Goal: Task Accomplishment & Management: Complete application form

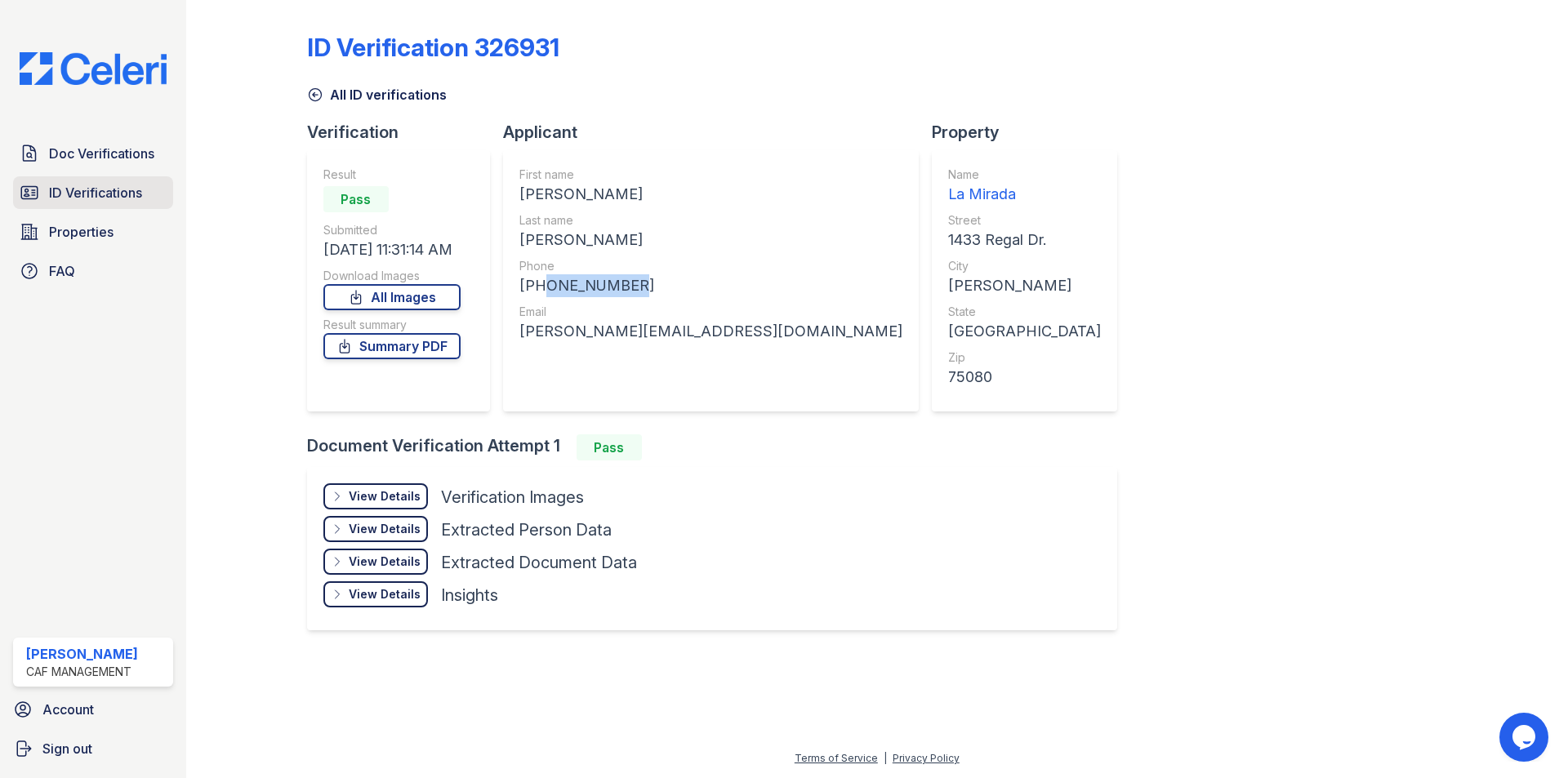
click at [115, 183] on span "ID Verifications" at bounding box center [96, 193] width 93 height 19
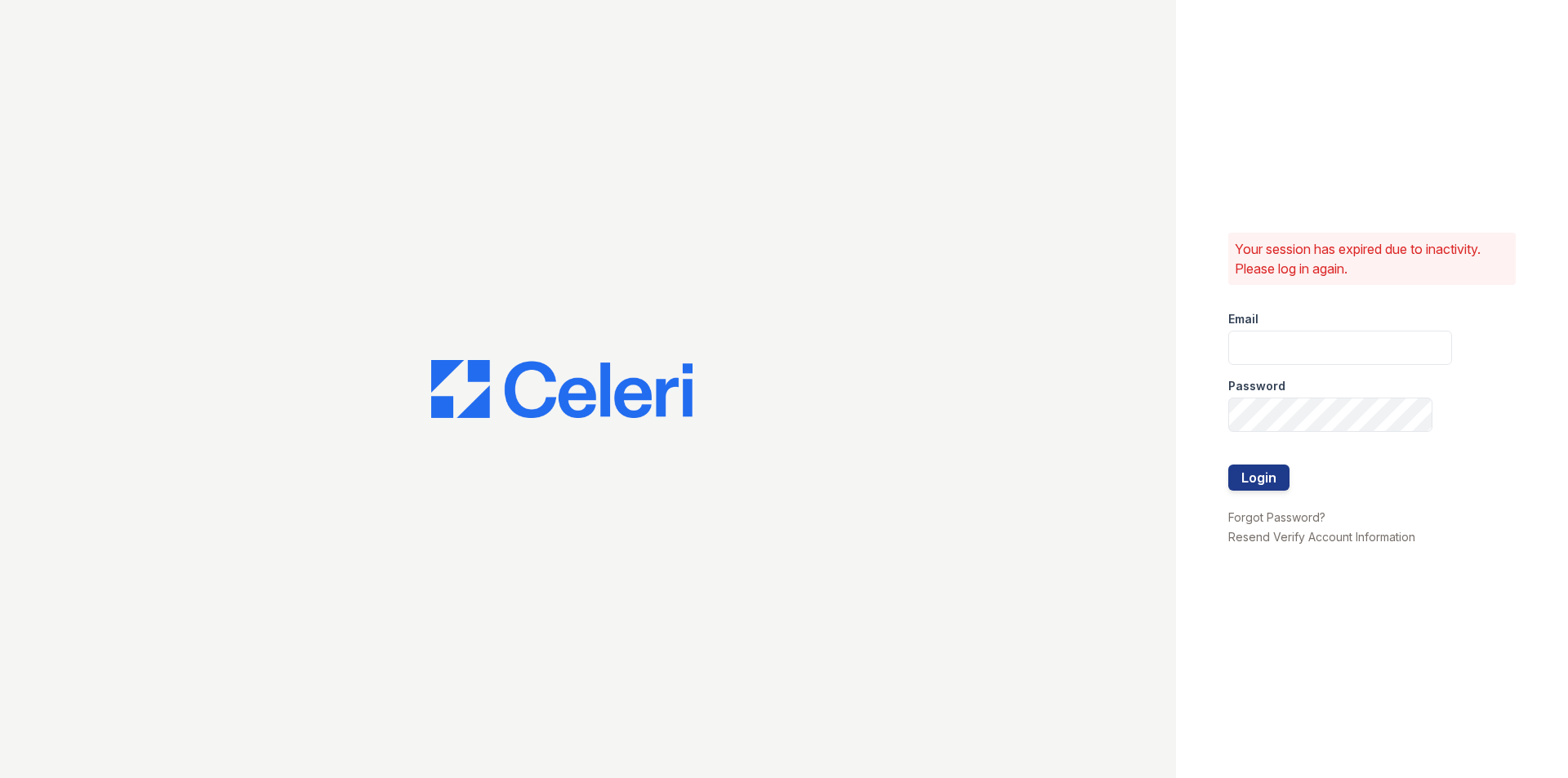
type input "[EMAIL_ADDRESS][DOMAIN_NAME]"
click at [1283, 482] on button "Login" at bounding box center [1259, 478] width 62 height 26
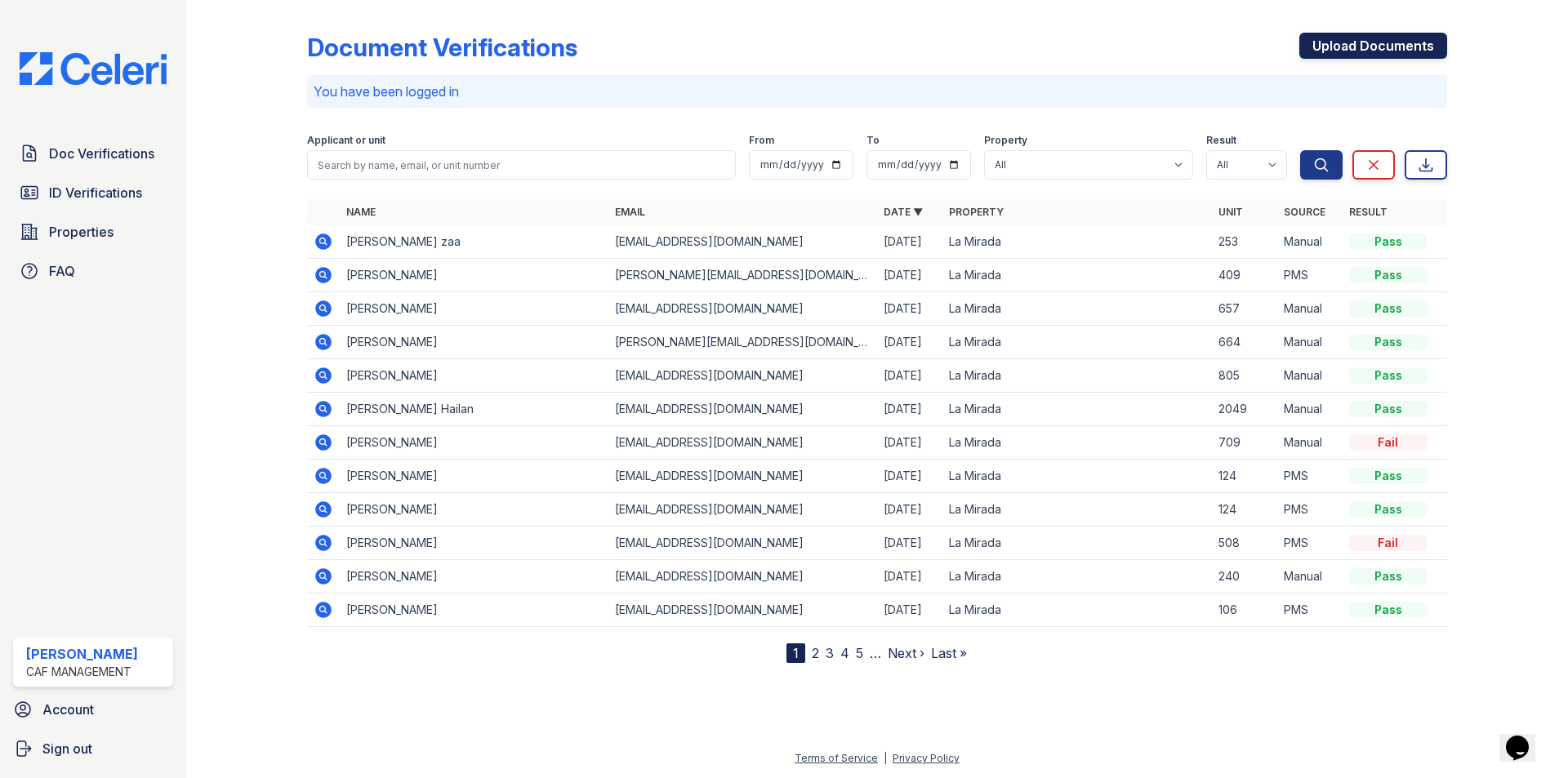
click at [1313, 42] on link "Upload Documents" at bounding box center [1374, 46] width 148 height 26
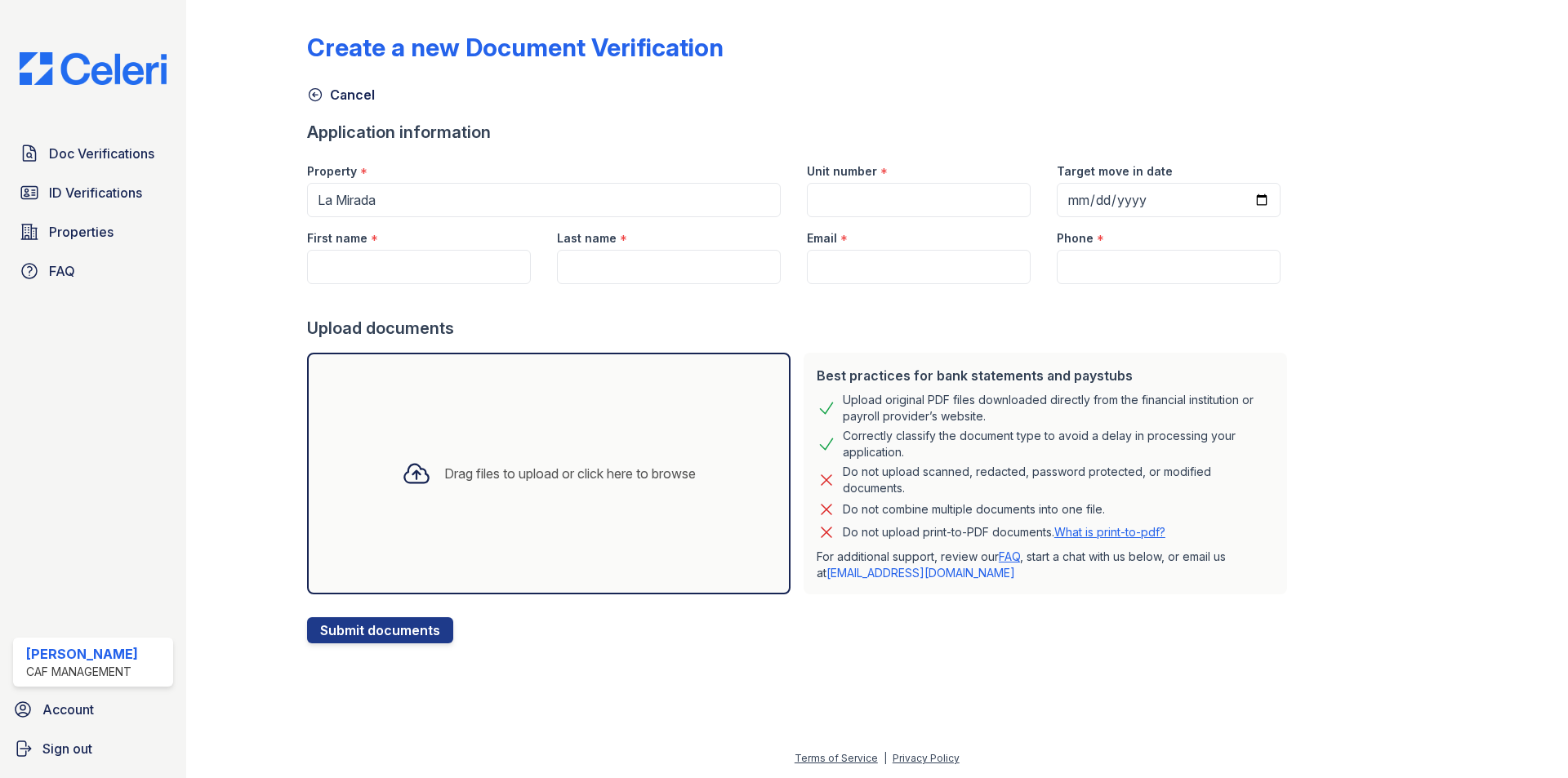
click at [334, 461] on div "Drag files to upload or click here to browse" at bounding box center [548, 473] width 483 height 242
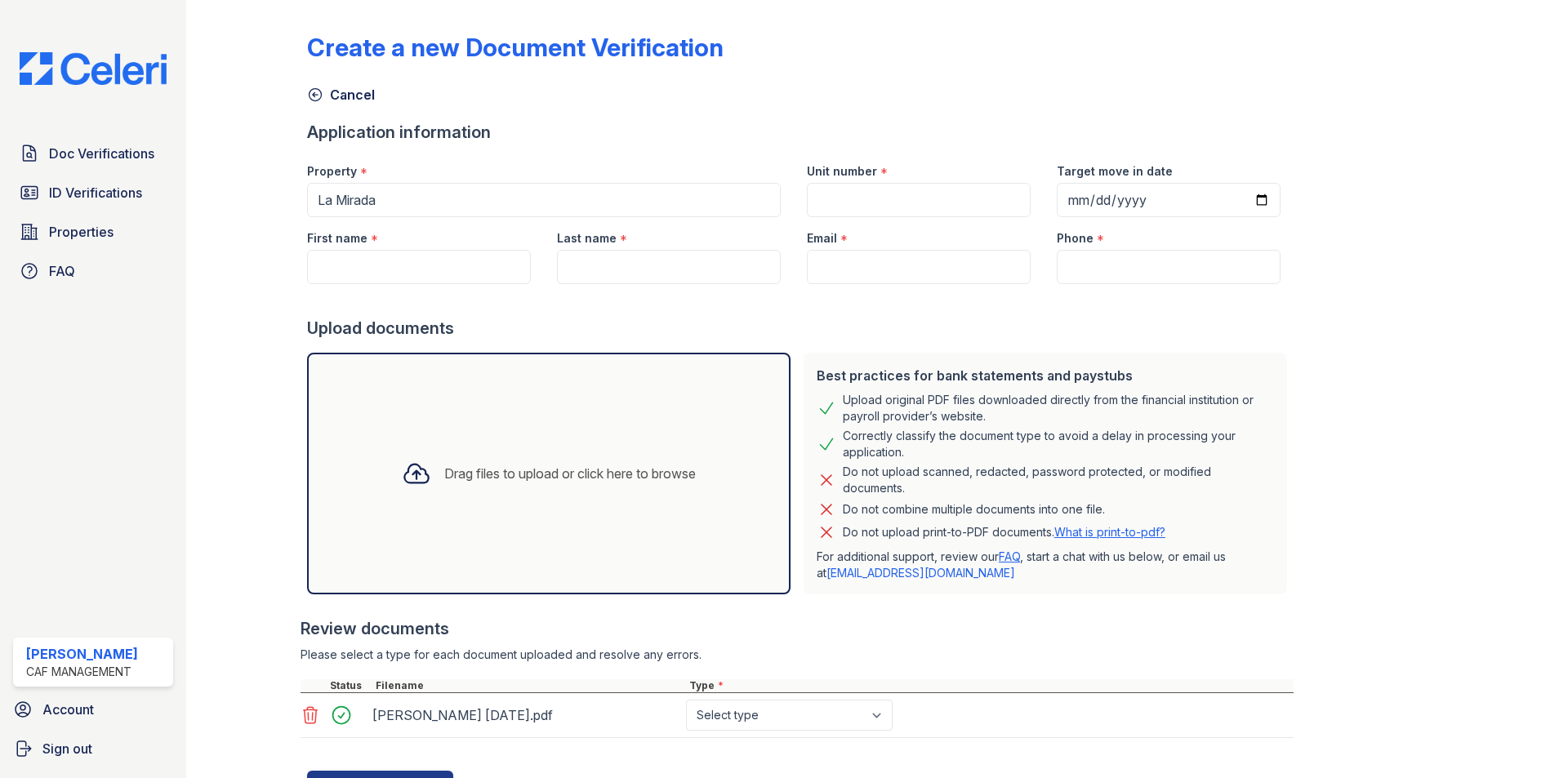
click at [514, 498] on div "Drag files to upload or click here to browse" at bounding box center [549, 473] width 320 height 55
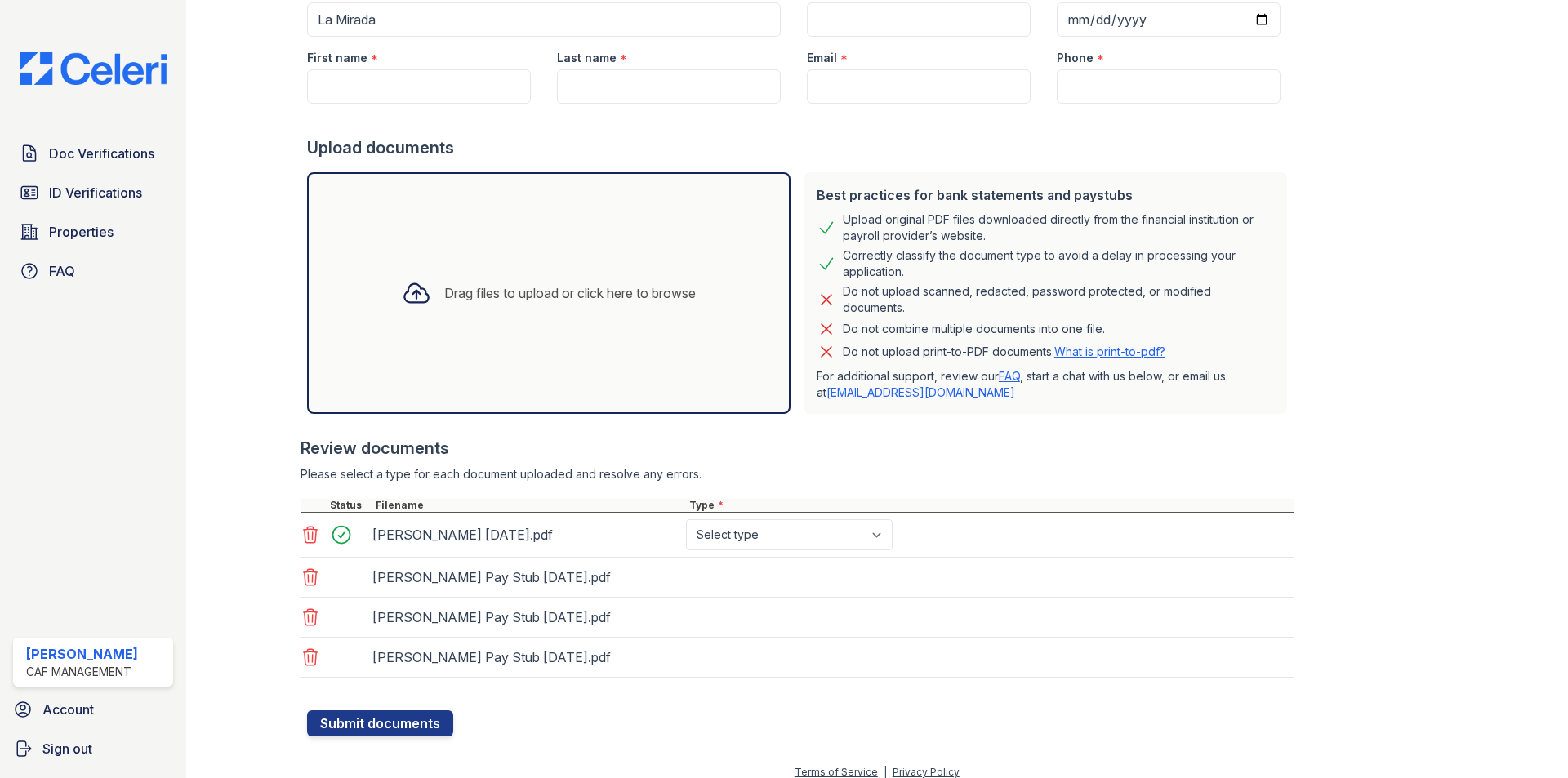
scroll to position [194, 0]
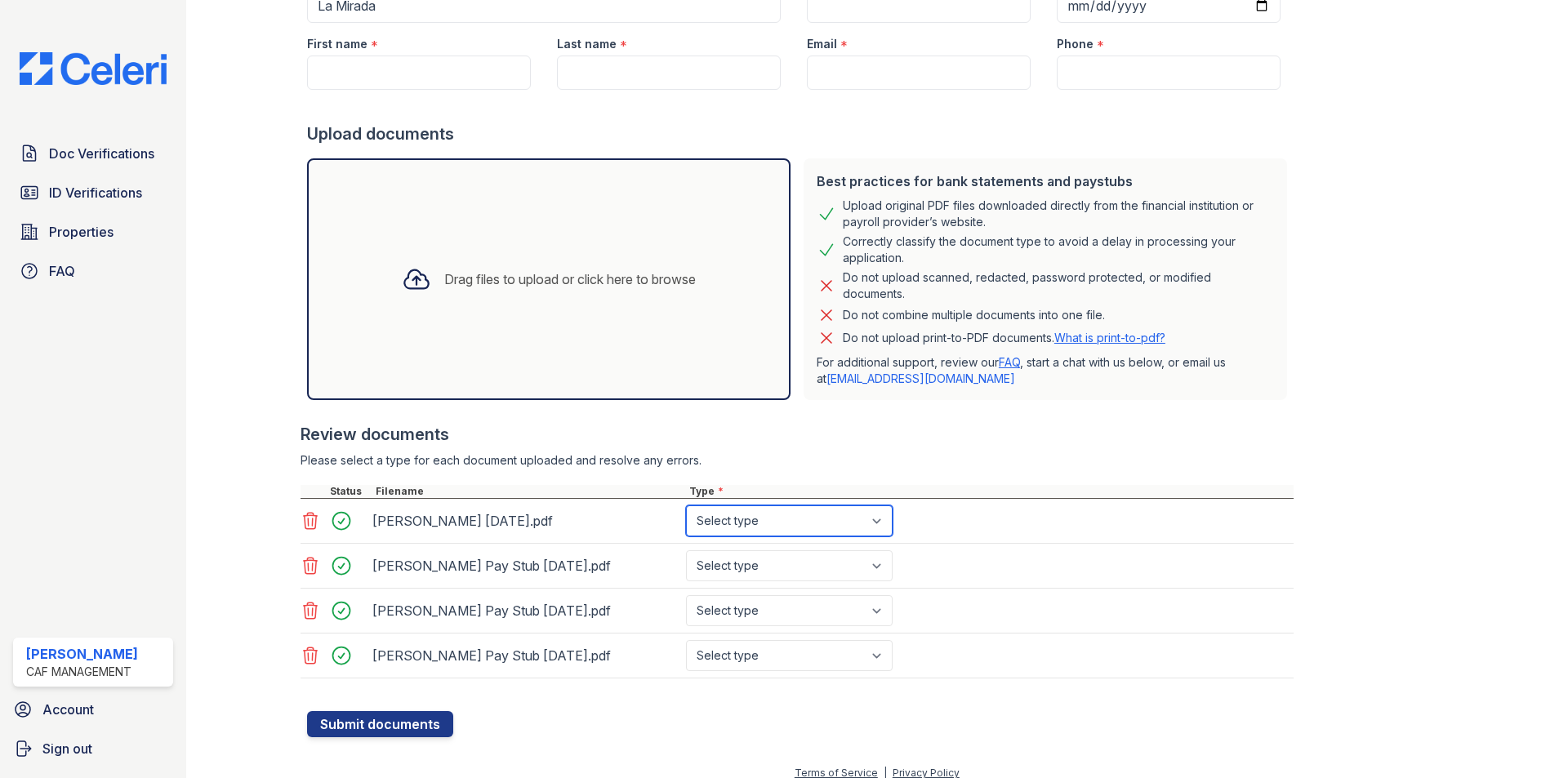
click at [752, 529] on select "Select type Paystub Bank Statement Offer Letter Tax Documents Benefit Award Let…" at bounding box center [789, 520] width 207 height 31
select select "paystub"
click at [686, 505] on select "Select type Paystub Bank Statement Offer Letter Tax Documents Benefit Award Let…" at bounding box center [789, 520] width 207 height 31
click at [744, 569] on select "Select type Paystub Bank Statement Offer Letter Tax Documents Benefit Award Let…" at bounding box center [789, 565] width 207 height 31
select select "paystub"
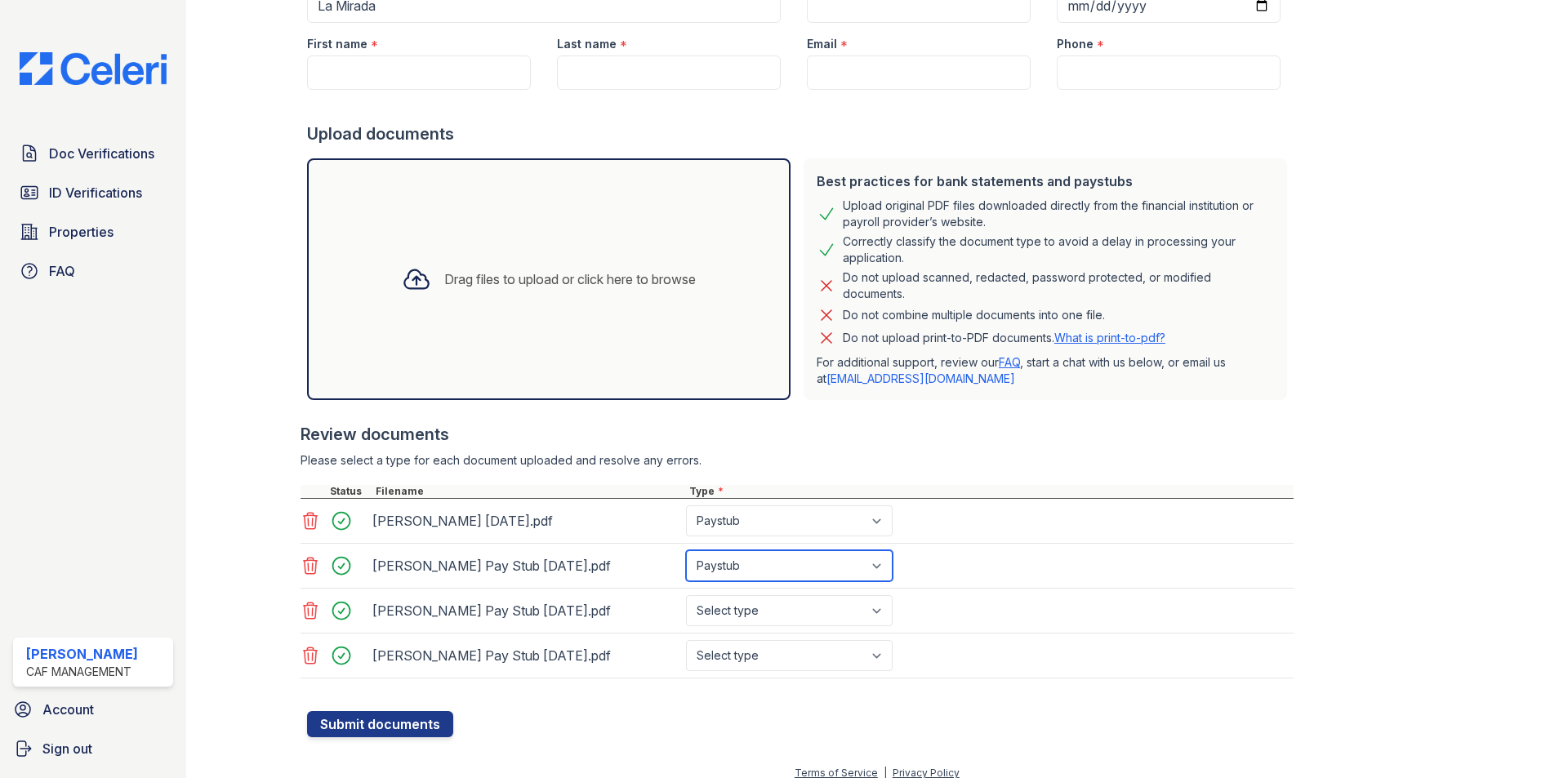
click at [686, 550] on select "Select type Paystub Bank Statement Offer Letter Tax Documents Benefit Award Let…" at bounding box center [789, 565] width 207 height 31
click at [758, 612] on select "Select type Paystub Bank Statement Offer Letter Tax Documents Benefit Award Let…" at bounding box center [789, 611] width 207 height 31
select select "paystub"
click at [686, 596] on select "Select type Paystub Bank Statement Offer Letter Tax Documents Benefit Award Let…" at bounding box center [789, 611] width 207 height 31
click at [729, 578] on select "Select type Paystub Bank Statement Offer Letter Tax Documents Benefit Award Let…" at bounding box center [789, 565] width 207 height 31
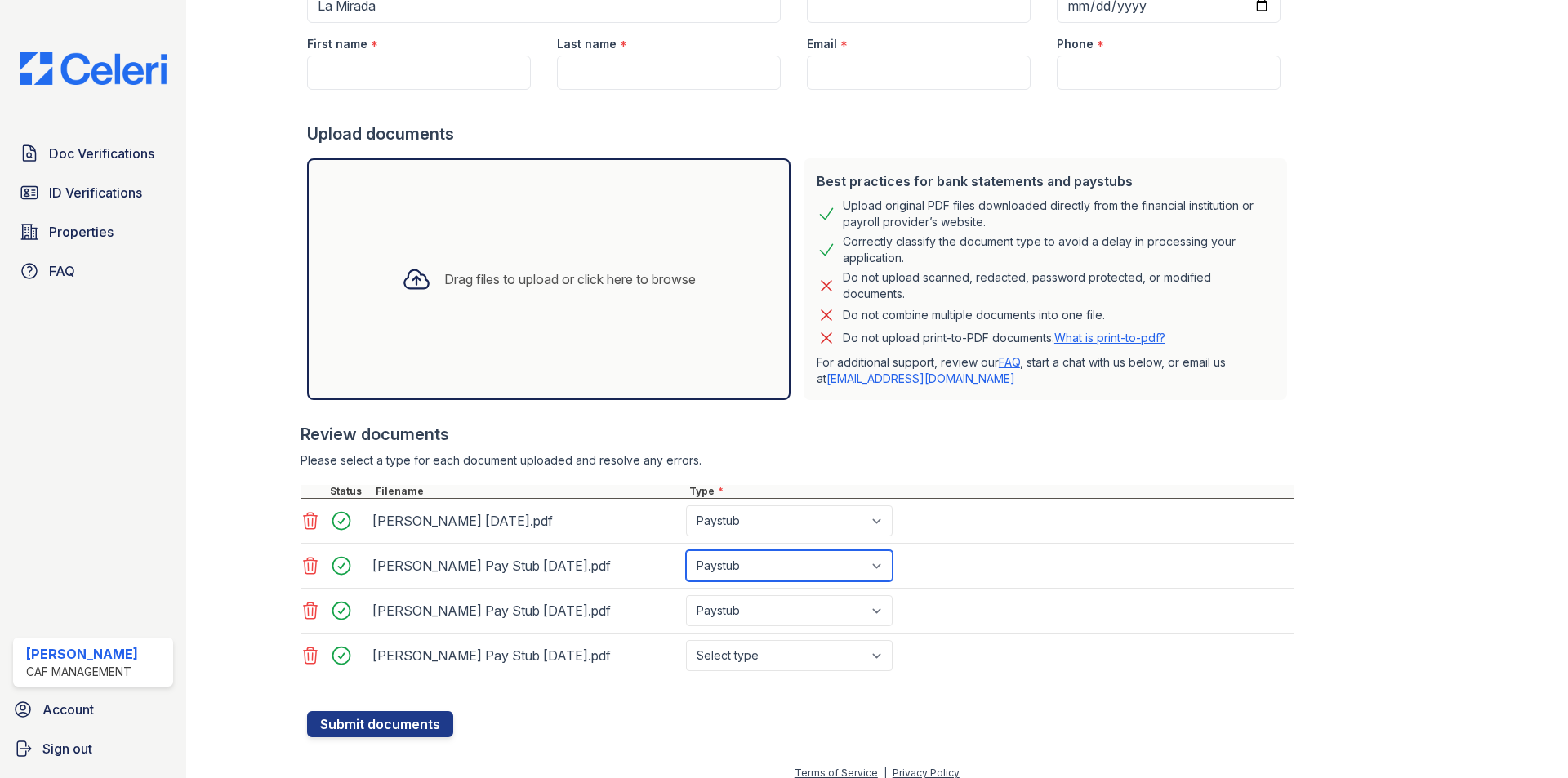
click at [686, 550] on select "Select type Paystub Bank Statement Offer Letter Tax Documents Benefit Award Let…" at bounding box center [789, 565] width 207 height 31
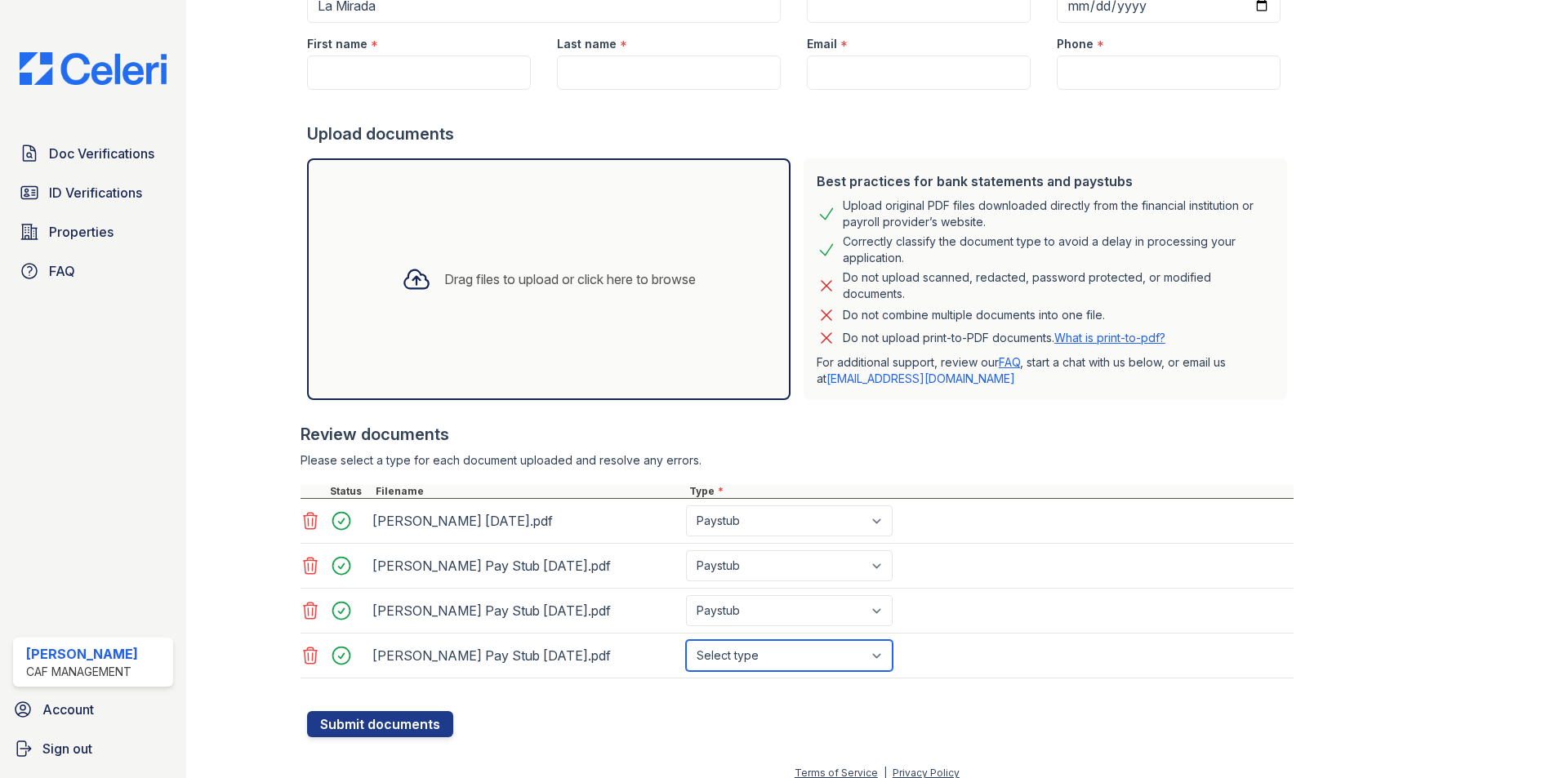
click at [727, 657] on select "Select type Paystub Bank Statement Offer Letter Tax Documents Benefit Award Let…" at bounding box center [789, 656] width 207 height 31
select select "paystub"
click at [686, 641] on select "Select type Paystub Bank Statement Offer Letter Tax Documents Benefit Award Let…" at bounding box center [789, 656] width 207 height 31
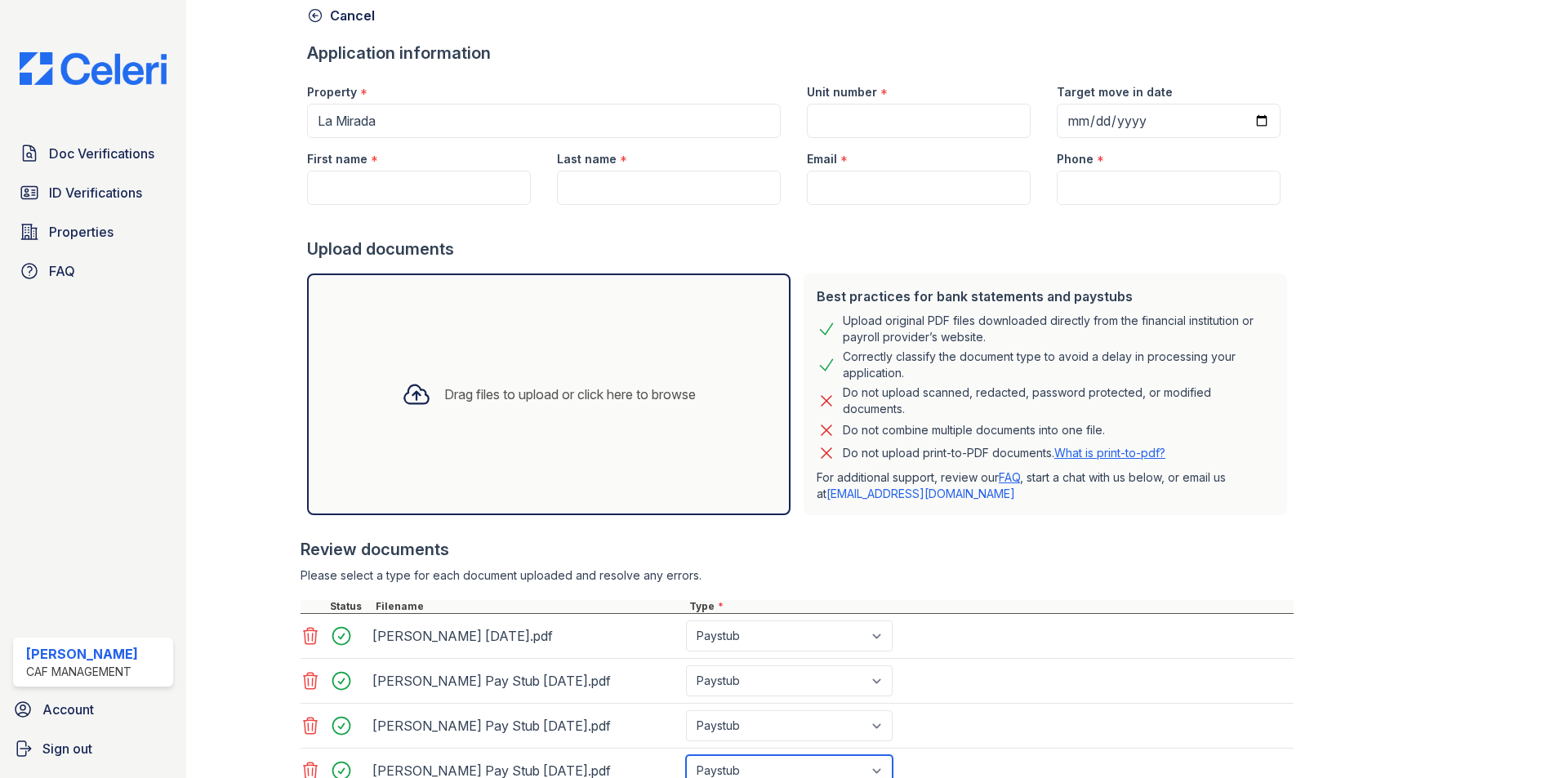
scroll to position [0, 0]
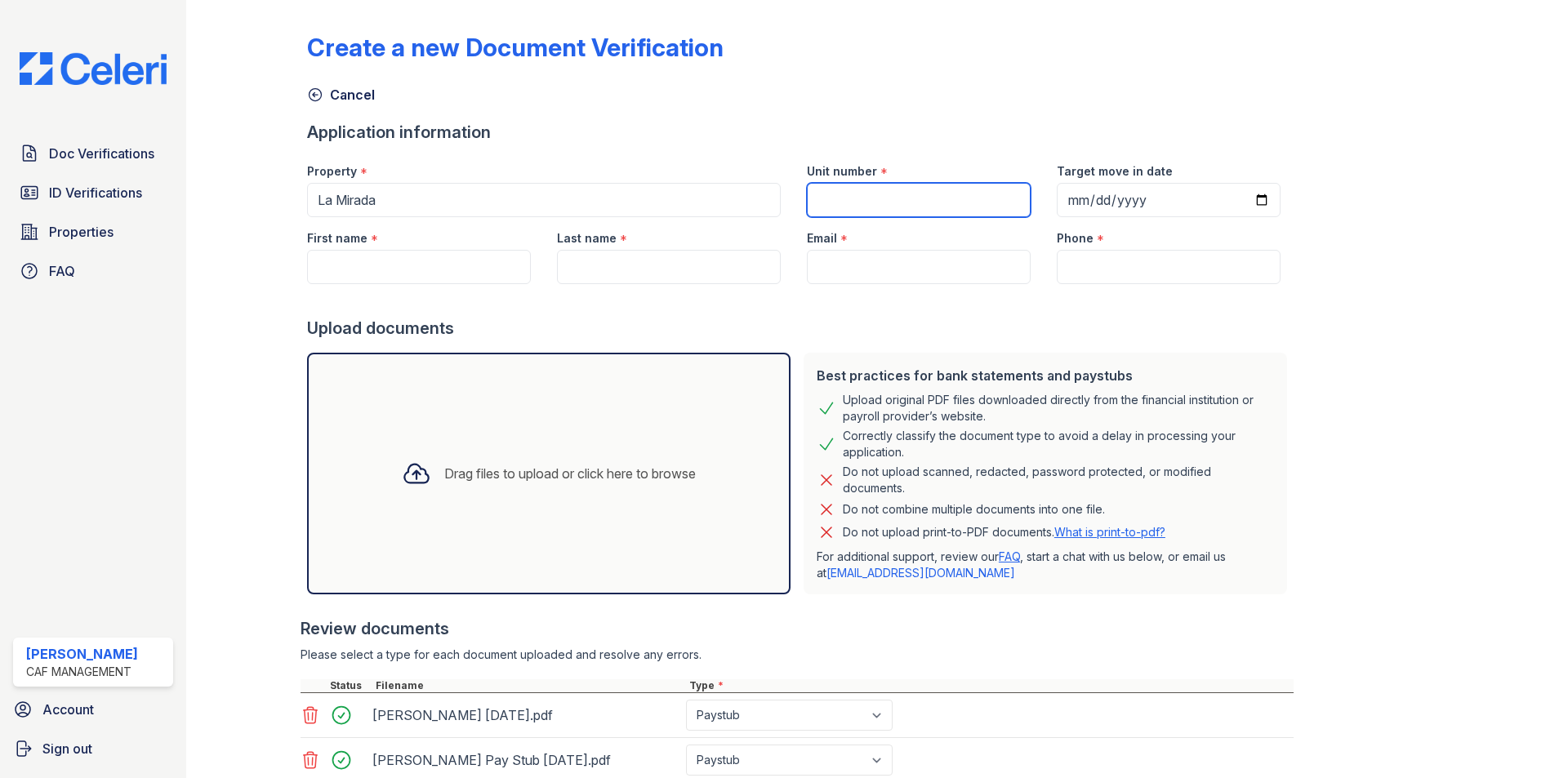
click at [863, 203] on input "Unit number" at bounding box center [919, 200] width 223 height 34
type input "790"
click at [324, 259] on input "First name" at bounding box center [419, 267] width 223 height 34
click at [958, 252] on input "Email" at bounding box center [919, 267] width 223 height 34
paste input "[PHONE_NUMBER]"
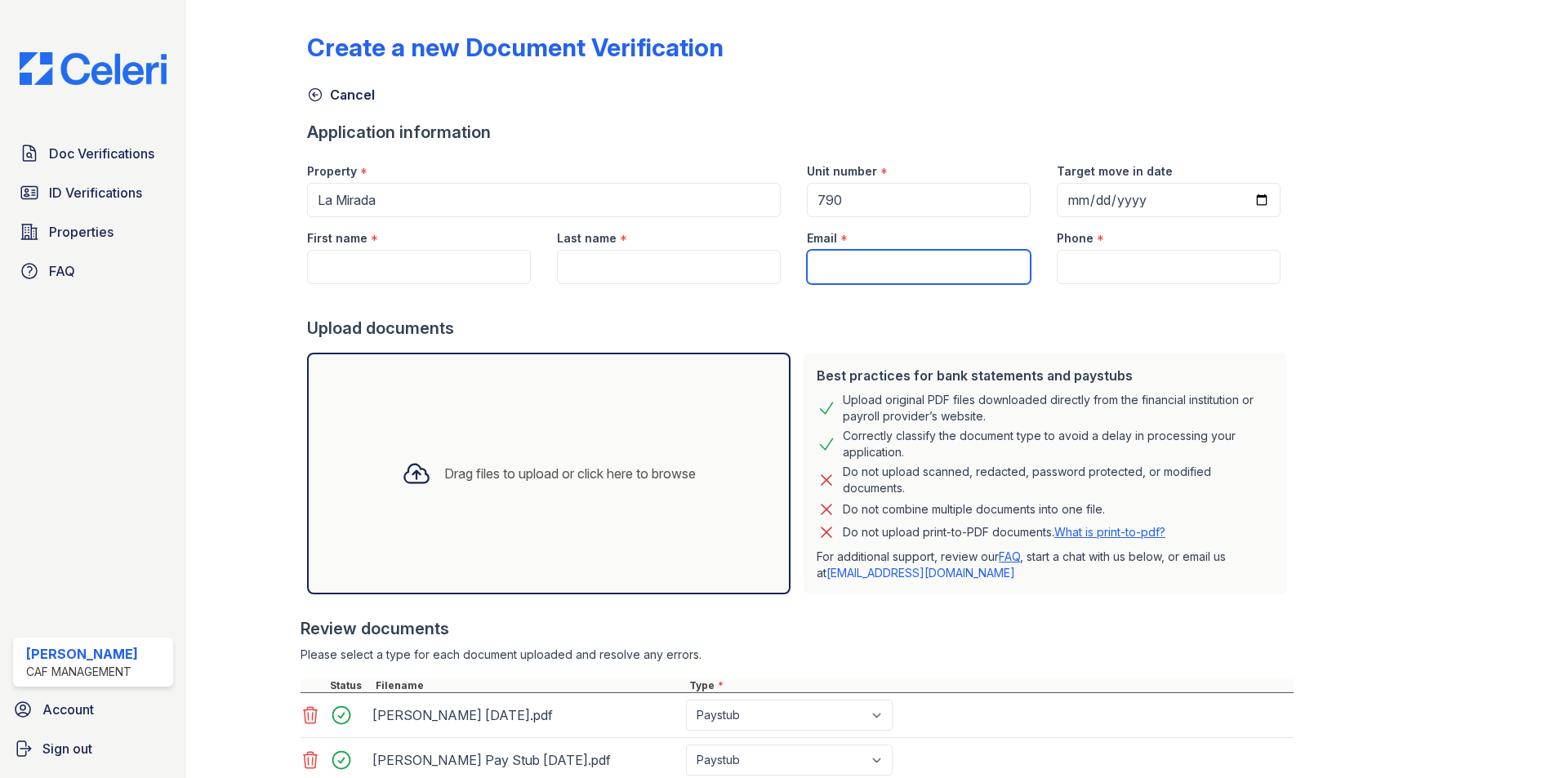
type input "[PHONE_NUMBER]"
drag, startPoint x: 799, startPoint y: 269, endPoint x: 691, endPoint y: 293, distance: 110.6
click at [698, 290] on form "Application information Property * La Mirada Unit number * 790 Target move in d…" at bounding box center [800, 526] width 986 height 811
paste input "[PHONE_NUMBER]"
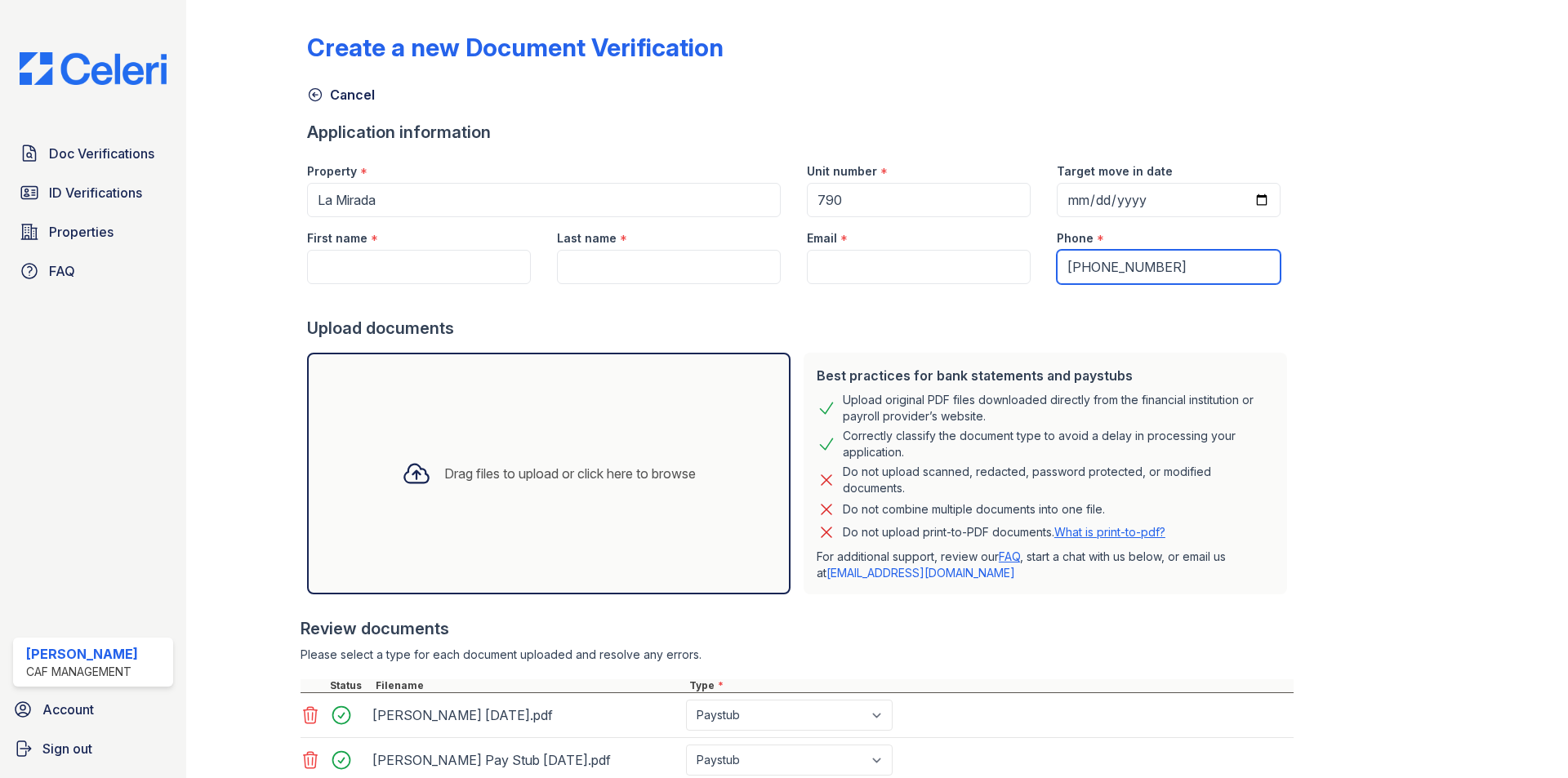
type input "[PHONE_NUMBER]"
click at [858, 282] on input "Email" at bounding box center [919, 267] width 223 height 34
paste input "[EMAIL_ADDRESS][DOMAIN_NAME]"
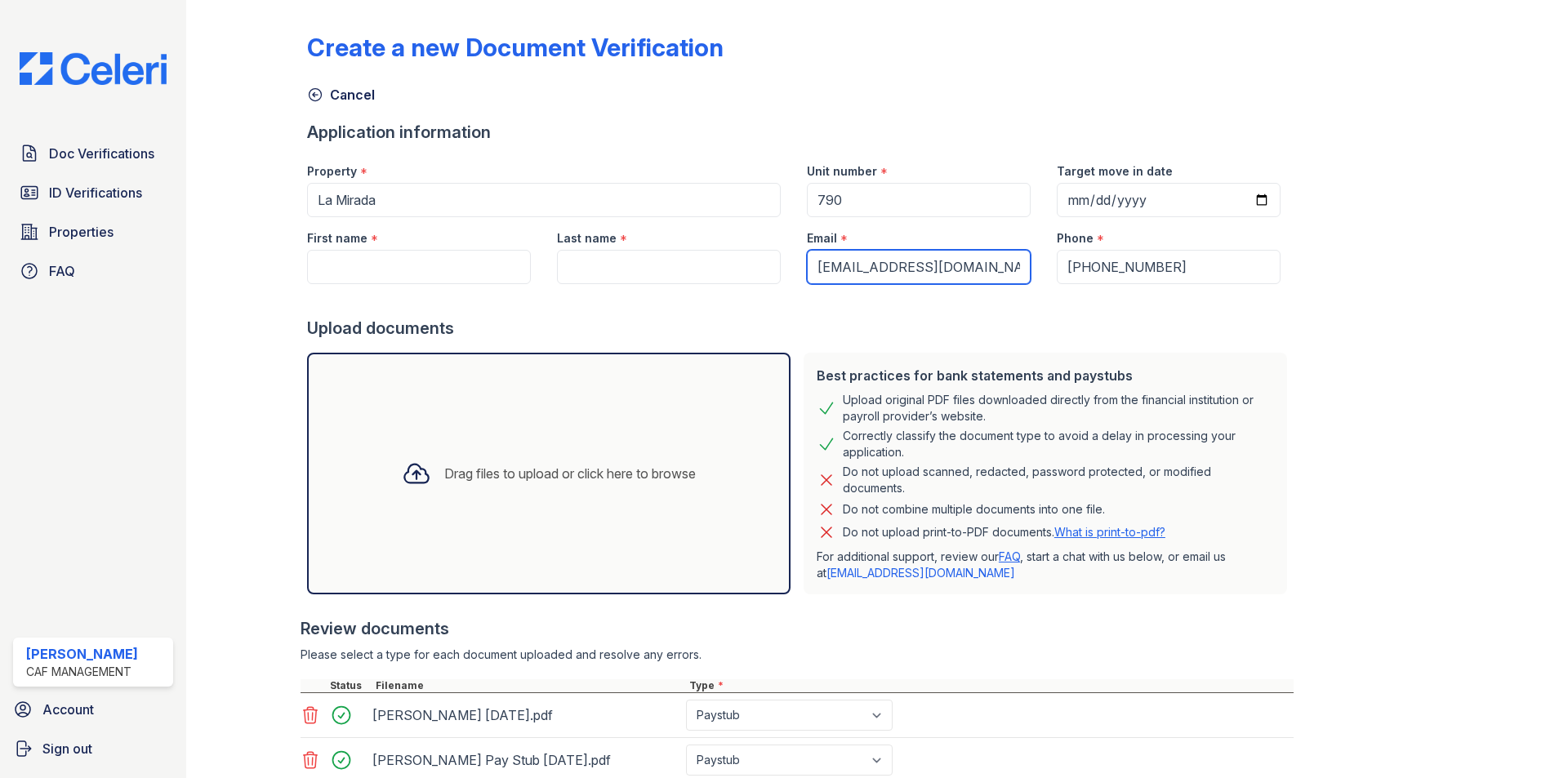
type input "[EMAIL_ADDRESS][DOMAIN_NAME]"
click at [573, 240] on label "Last name" at bounding box center [587, 239] width 60 height 17
click at [573, 250] on input "Last name" at bounding box center [669, 267] width 223 height 34
type input "Brown"
click at [449, 275] on input "First name" at bounding box center [419, 267] width 223 height 34
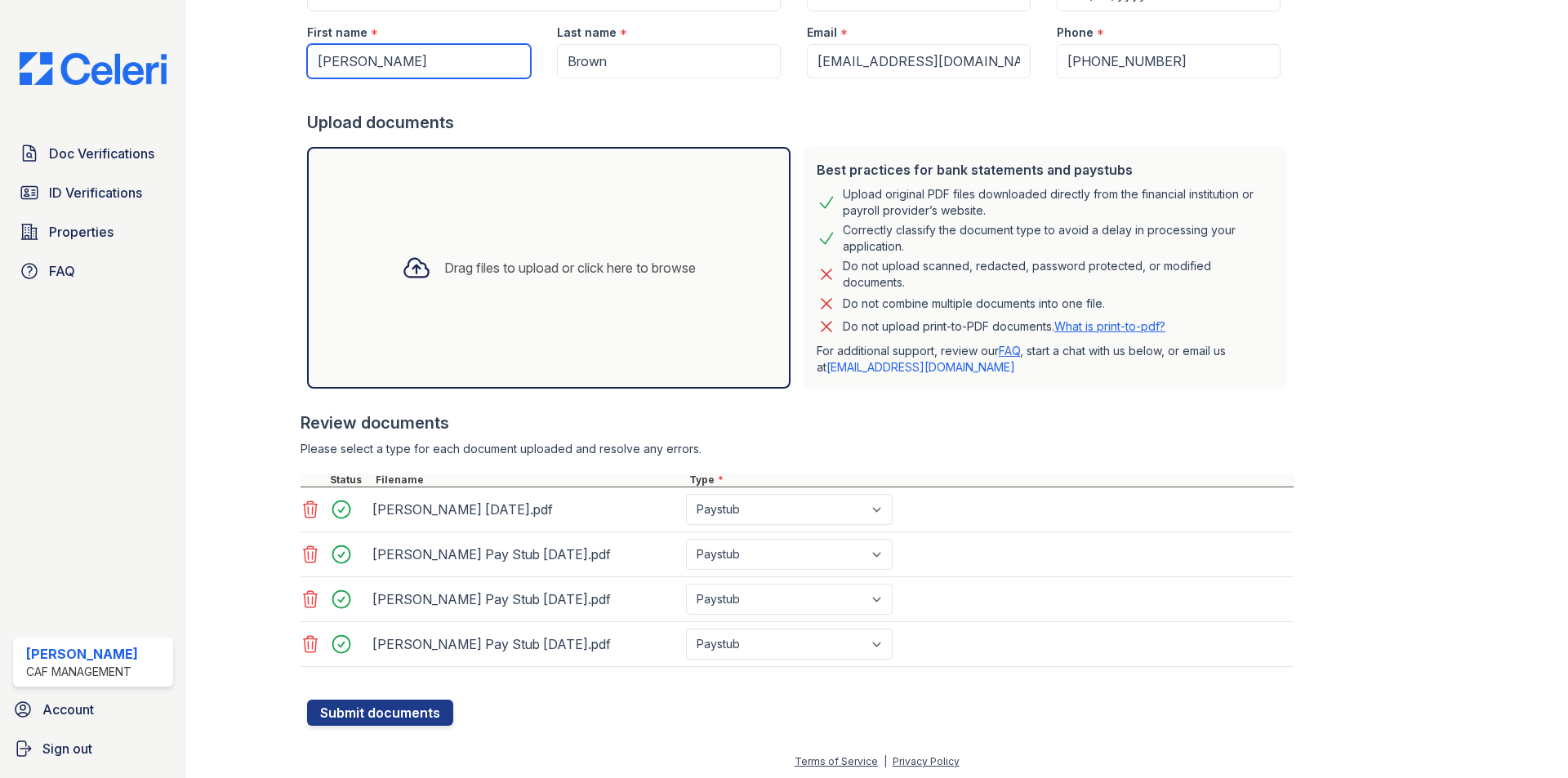
scroll to position [209, 0]
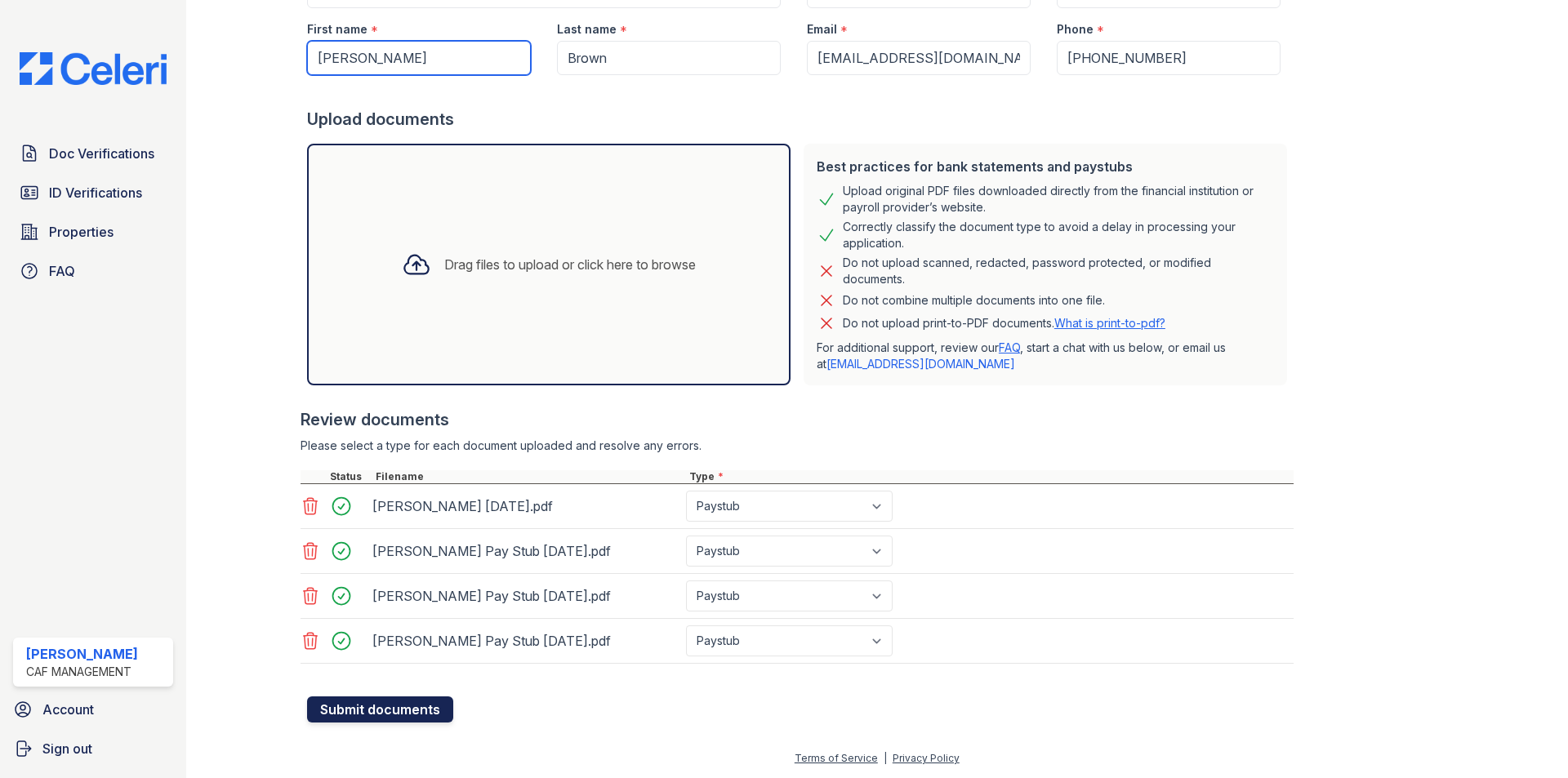
type input "[PERSON_NAME]"
click at [421, 702] on button "Submit documents" at bounding box center [380, 710] width 146 height 26
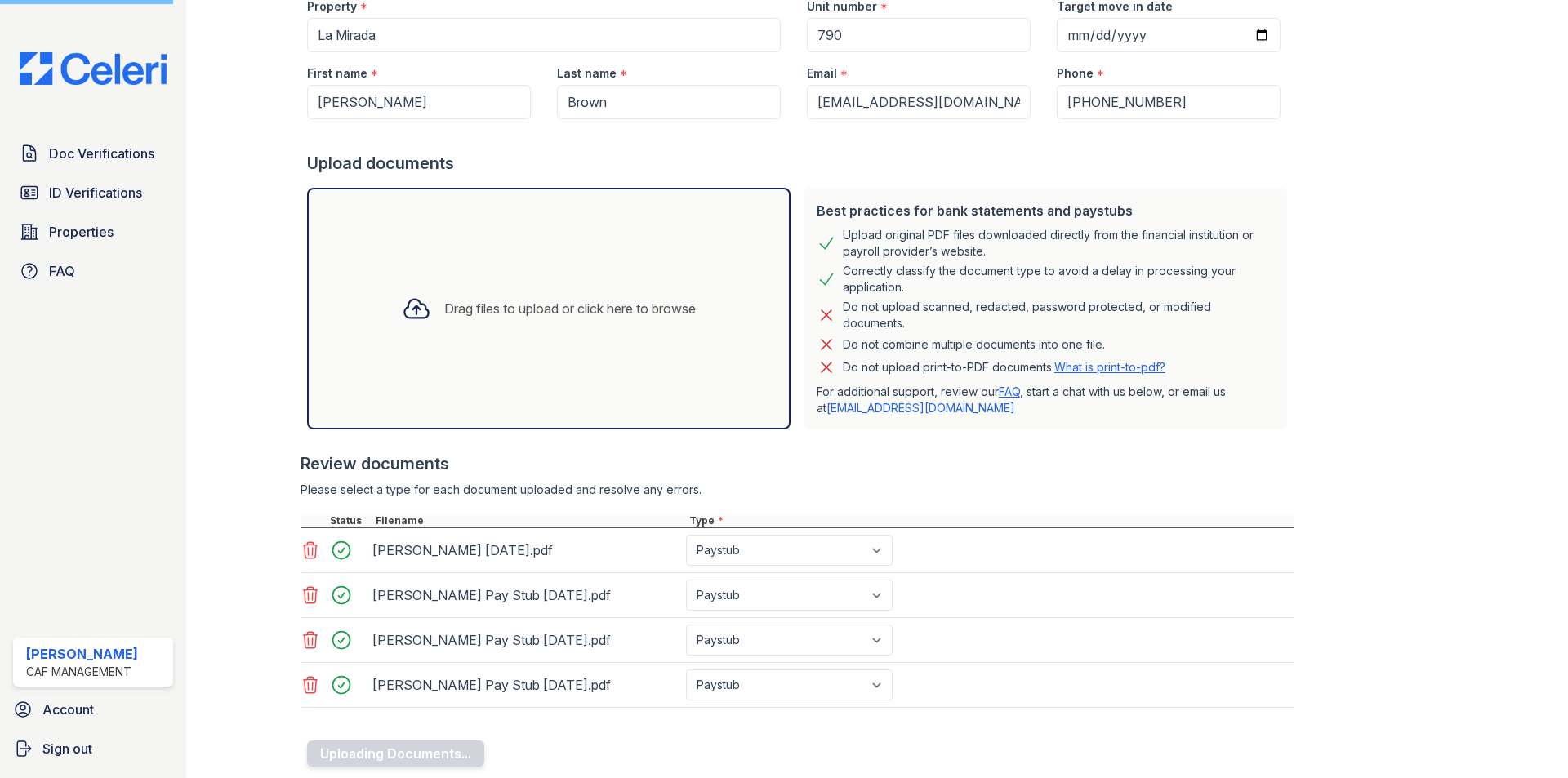
scroll to position [128, 0]
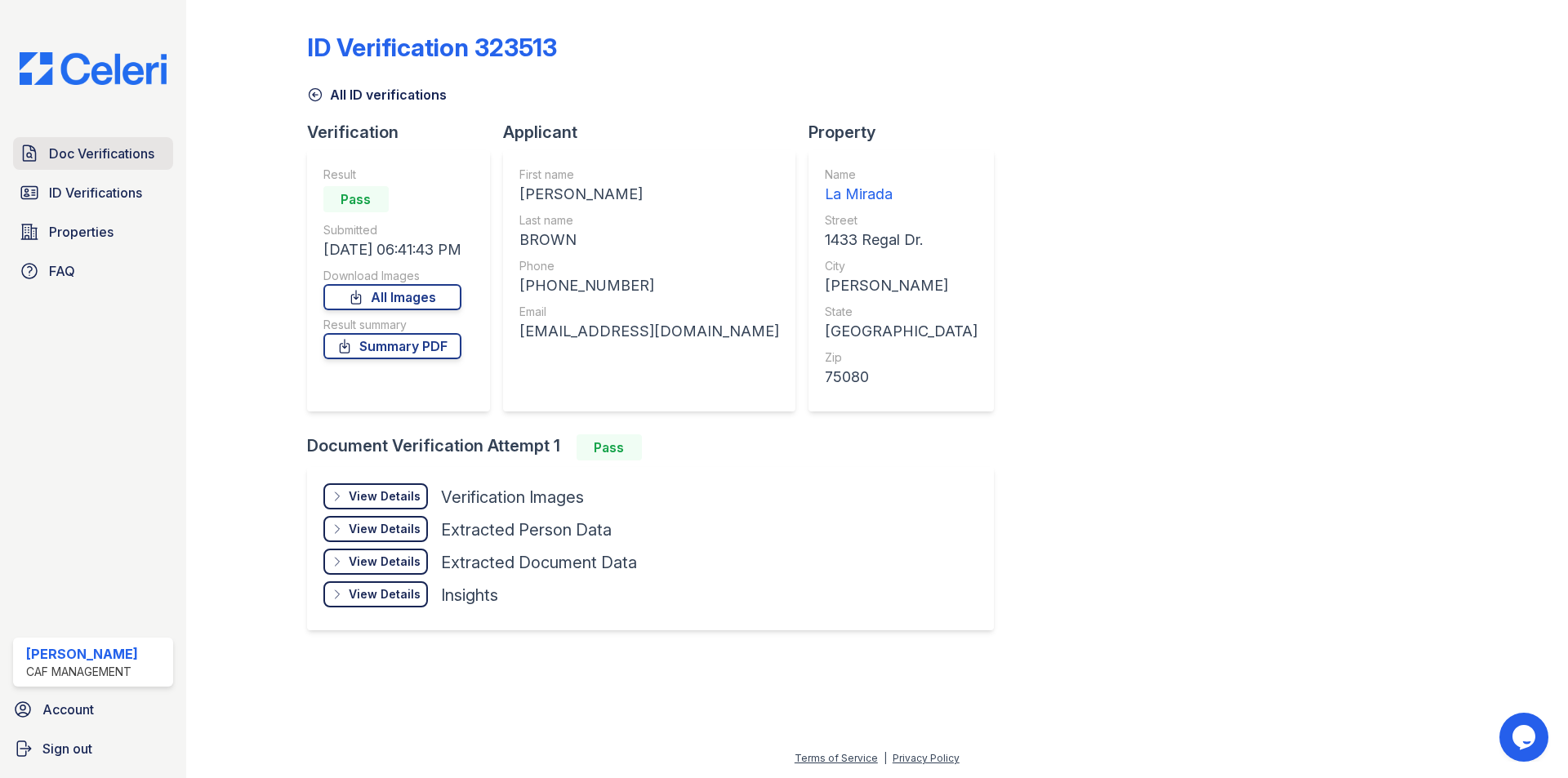
click at [143, 161] on span "Doc Verifications" at bounding box center [102, 153] width 106 height 19
